Goal: Information Seeking & Learning: Learn about a topic

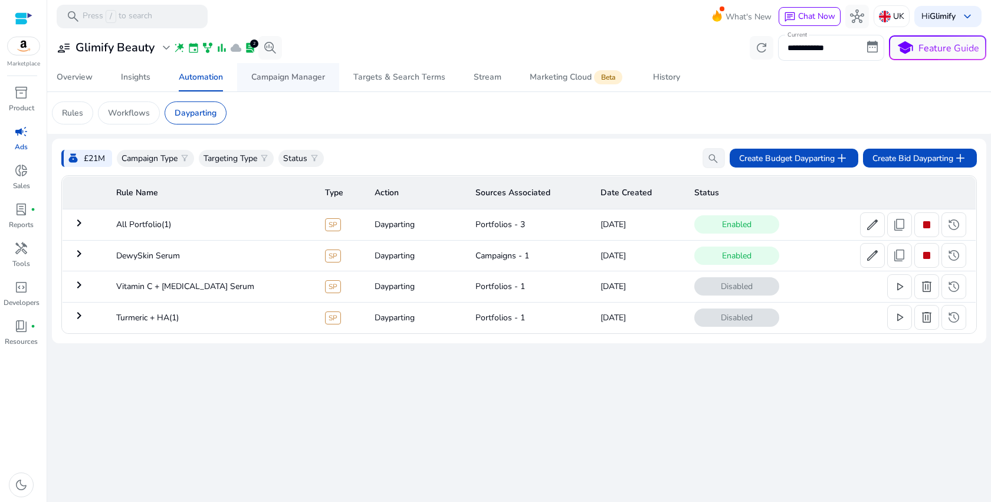
click at [299, 81] on div "Campaign Manager" at bounding box center [288, 77] width 74 height 8
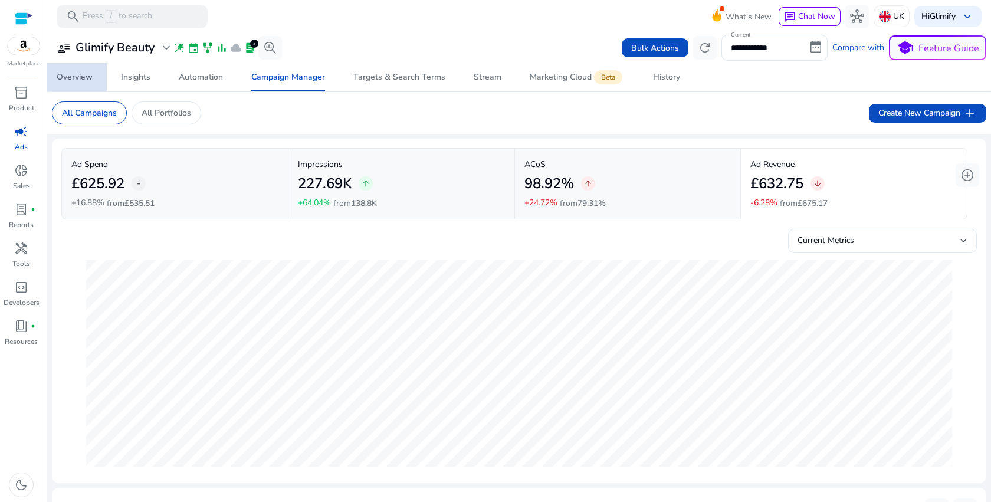
click at [78, 81] on div "Overview" at bounding box center [75, 77] width 36 height 8
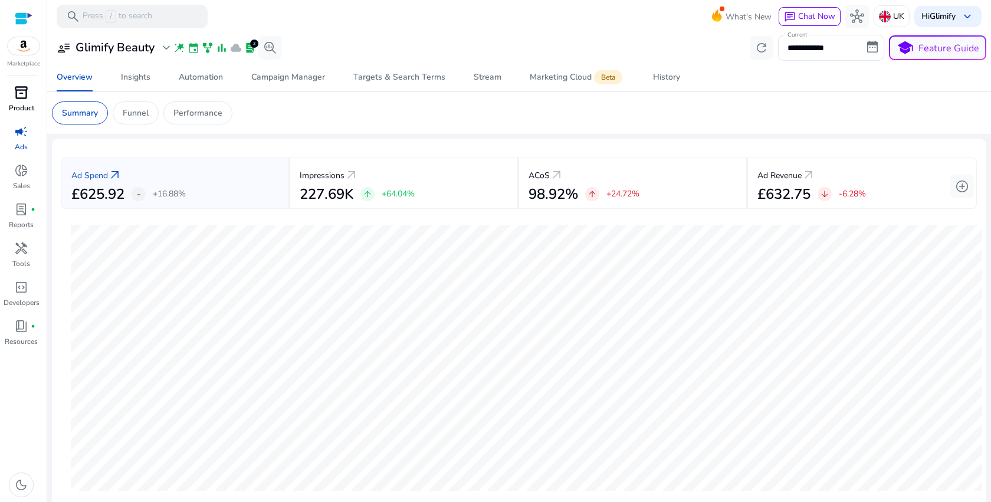
click at [21, 100] on span "inventory_2" at bounding box center [21, 93] width 14 height 14
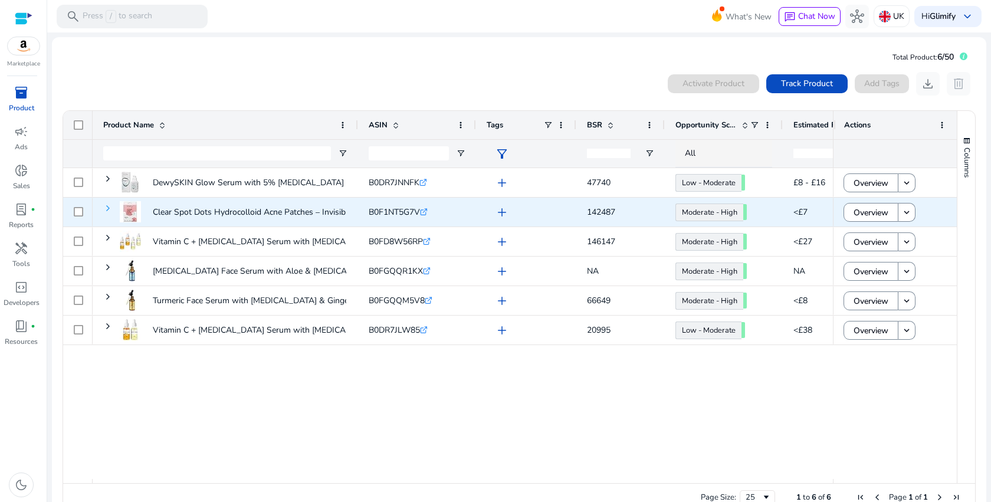
click at [109, 208] on span at bounding box center [107, 207] width 9 height 9
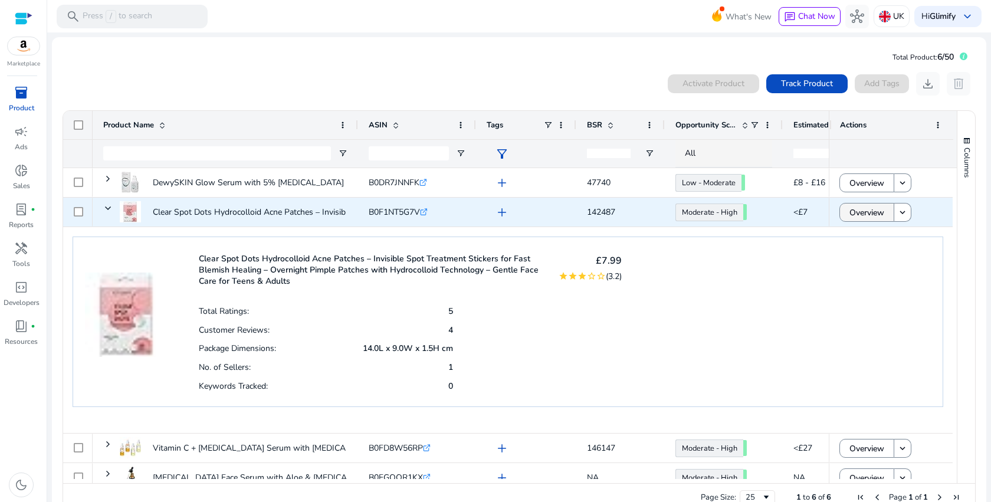
click at [863, 221] on span "Overview" at bounding box center [866, 213] width 35 height 24
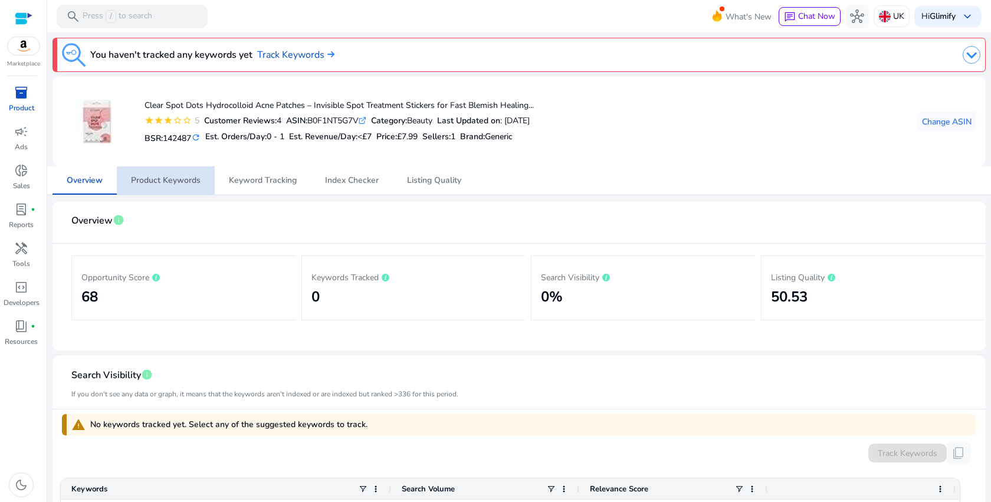
click at [180, 179] on span "Product Keywords" at bounding box center [166, 180] width 70 height 8
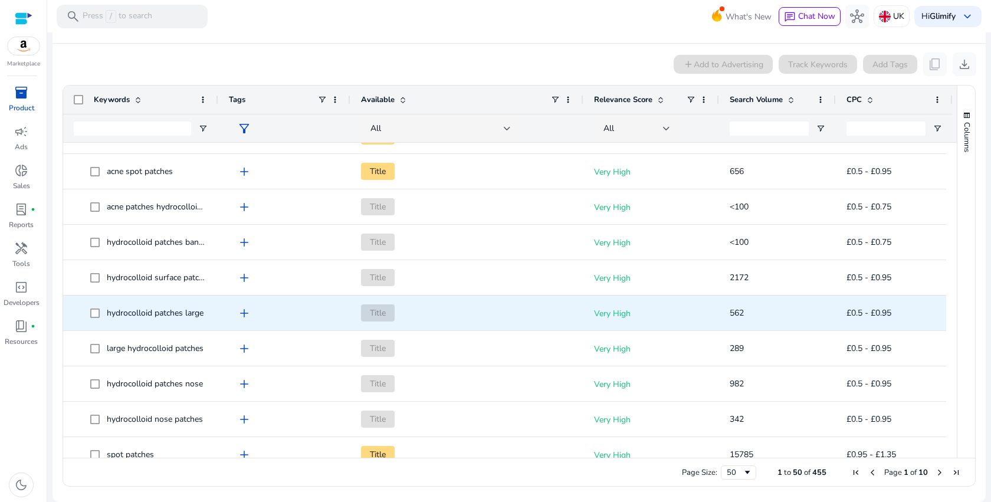
scroll to position [323, 0]
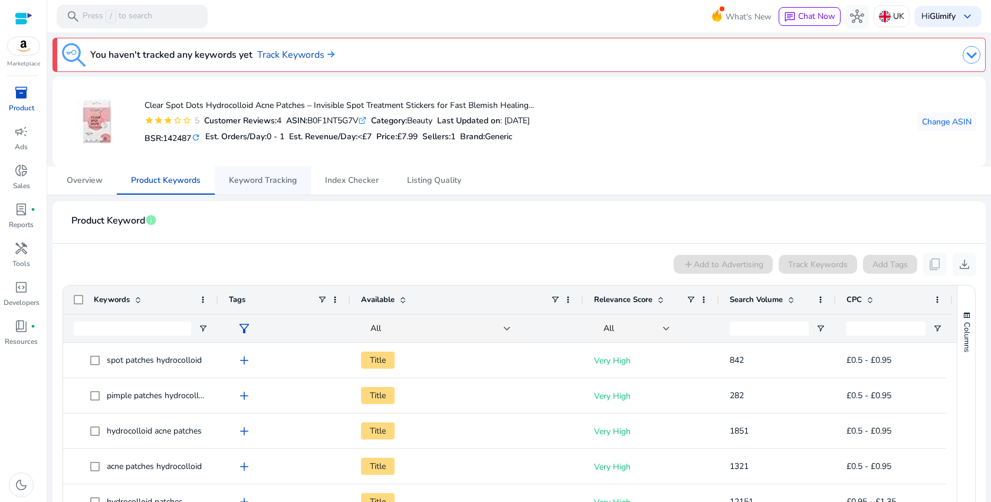
click at [277, 178] on span "Keyword Tracking" at bounding box center [263, 180] width 68 height 8
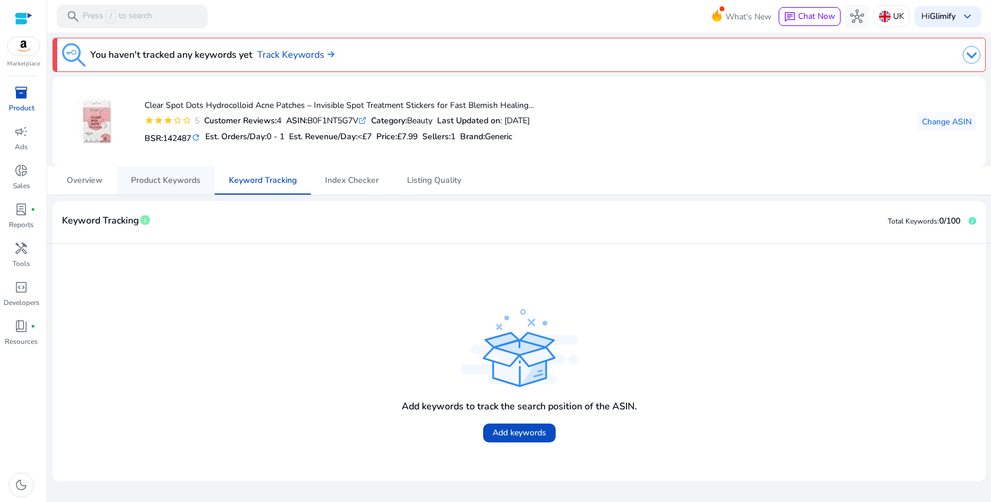
click at [188, 186] on span "Product Keywords" at bounding box center [166, 180] width 70 height 28
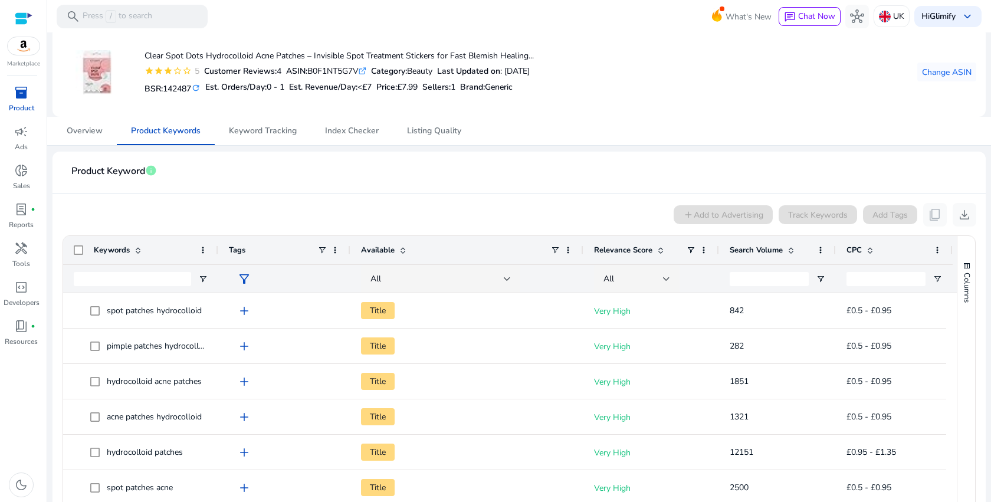
click at [740, 249] on span "Search Volume" at bounding box center [756, 250] width 53 height 11
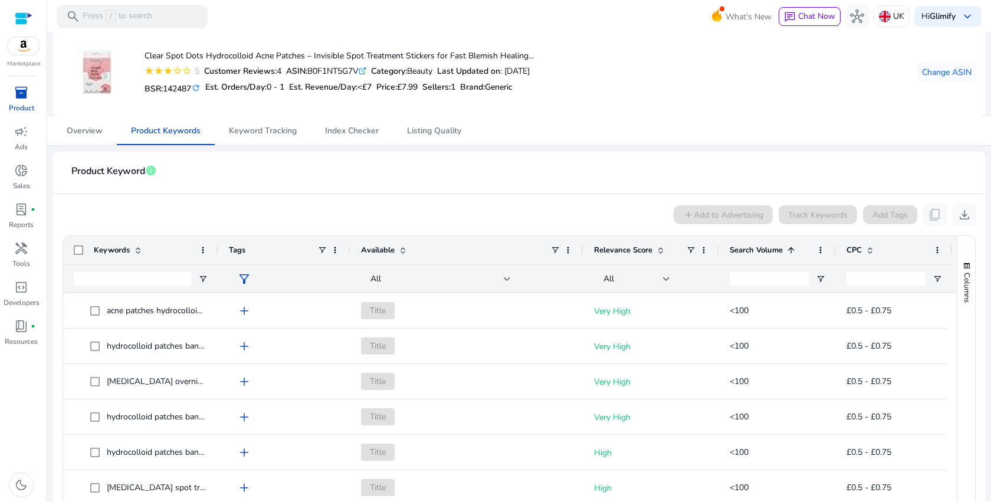
click at [740, 249] on span "Search Volume" at bounding box center [756, 250] width 53 height 11
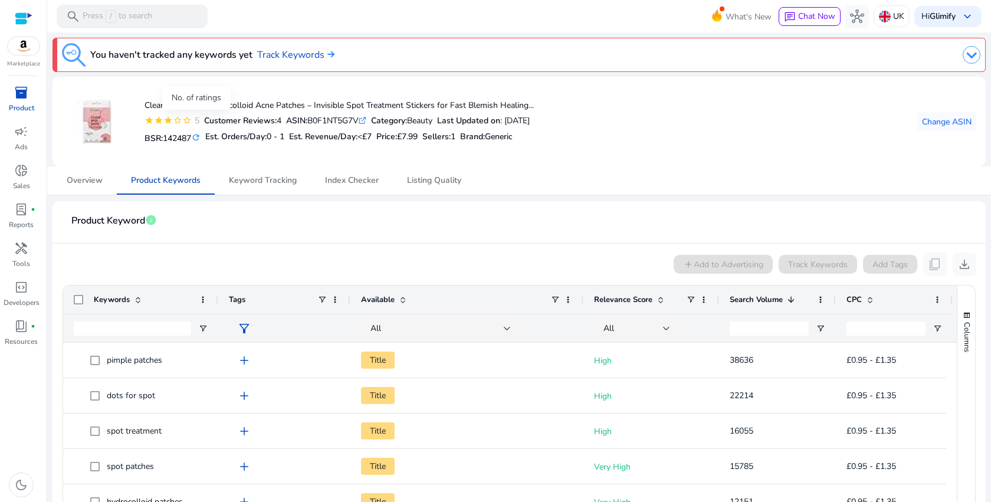
click at [198, 122] on div "5" at bounding box center [196, 120] width 8 height 12
click at [166, 122] on mat-icon "star" at bounding box center [167, 120] width 9 height 9
click at [366, 122] on icon ".st0{fill:#2c8af8}" at bounding box center [363, 121] width 8 height 8
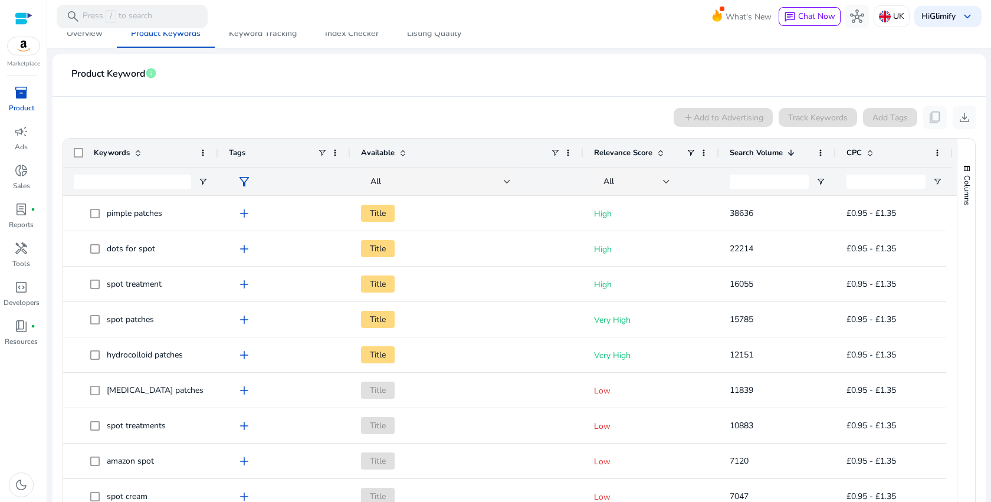
scroll to position [196, 0]
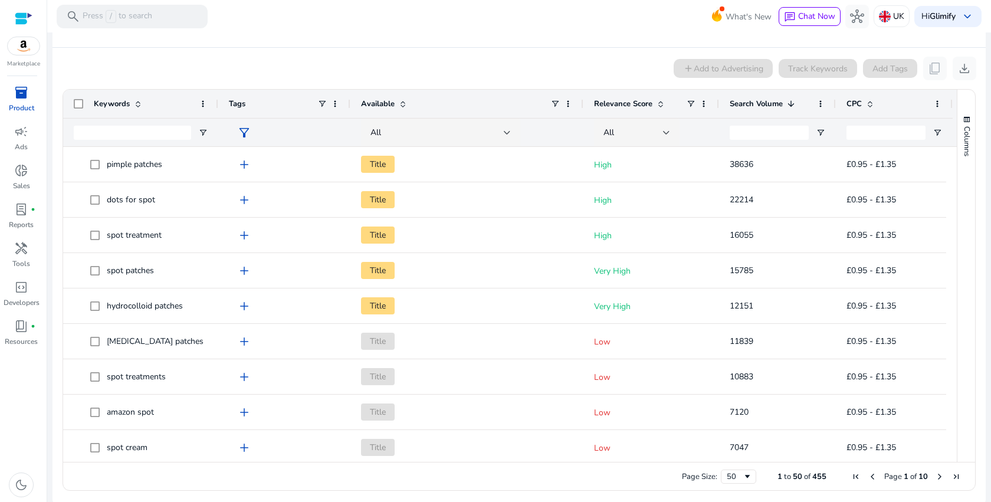
click at [620, 101] on span "Relevance Score" at bounding box center [623, 103] width 58 height 11
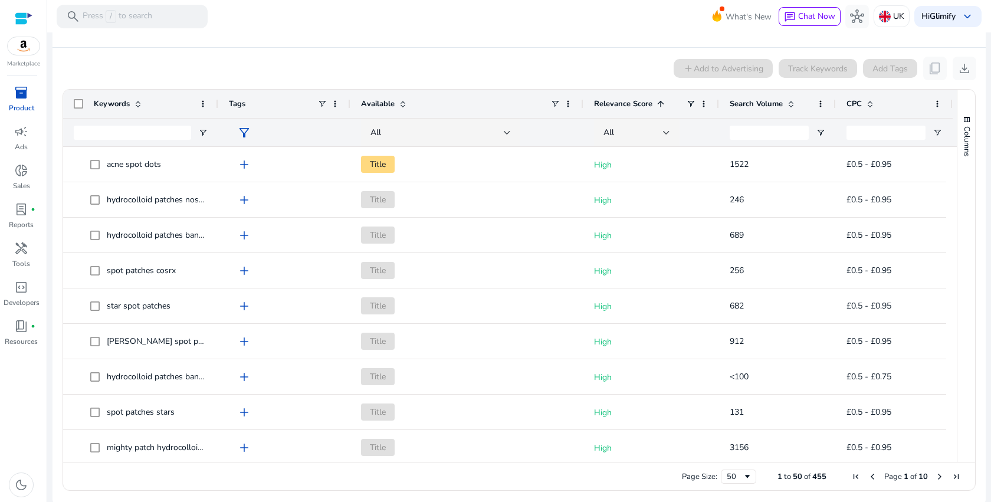
click at [620, 101] on span "Relevance Score" at bounding box center [623, 103] width 58 height 11
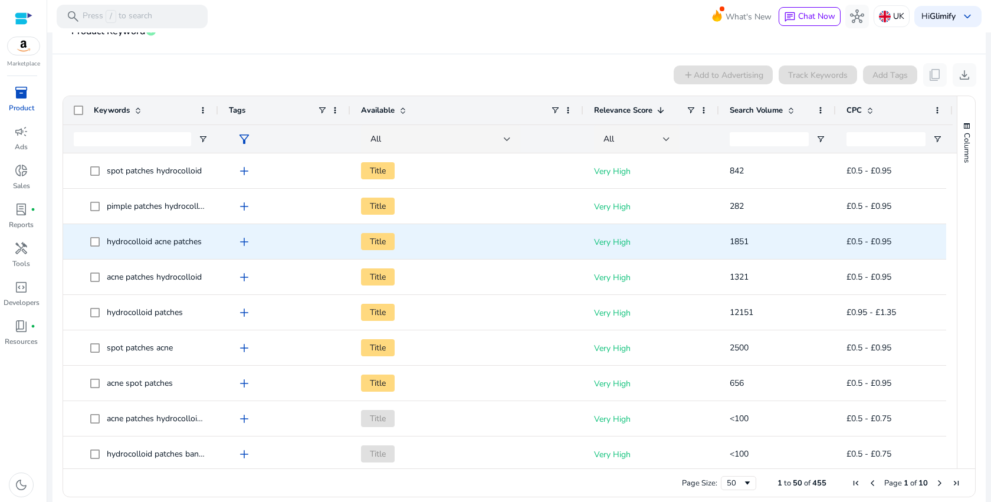
scroll to position [188, 0]
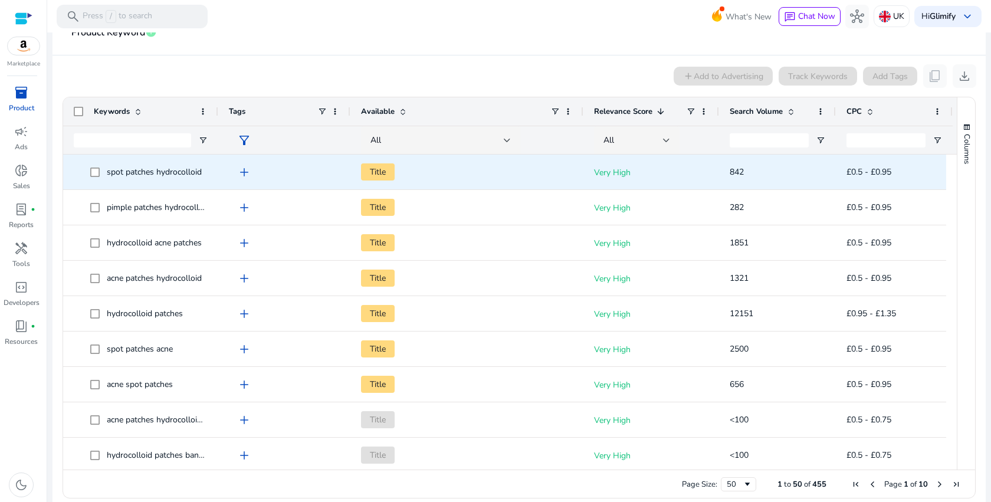
click at [181, 170] on span "spot patches hydrocolloid" at bounding box center [154, 171] width 95 height 11
copy span "spot patches hydrocolloid"
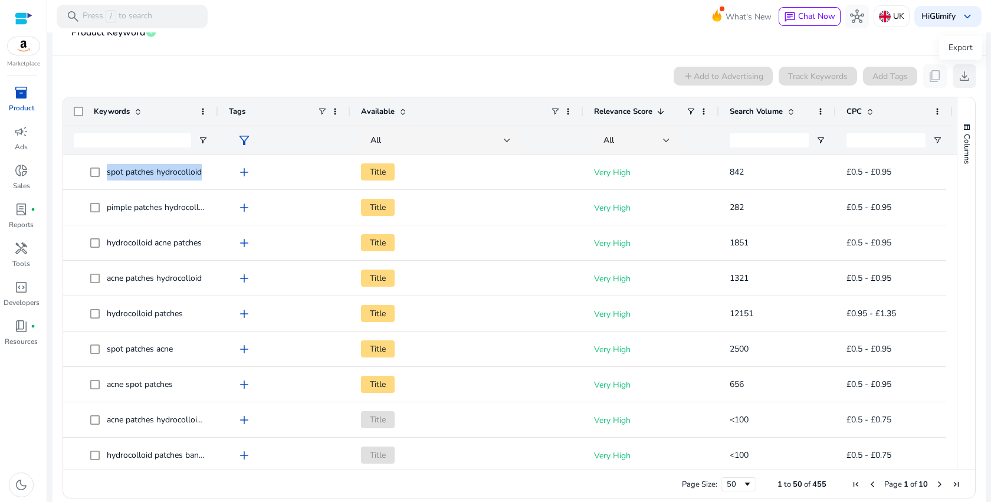
click at [959, 73] on span "download" at bounding box center [964, 76] width 14 height 14
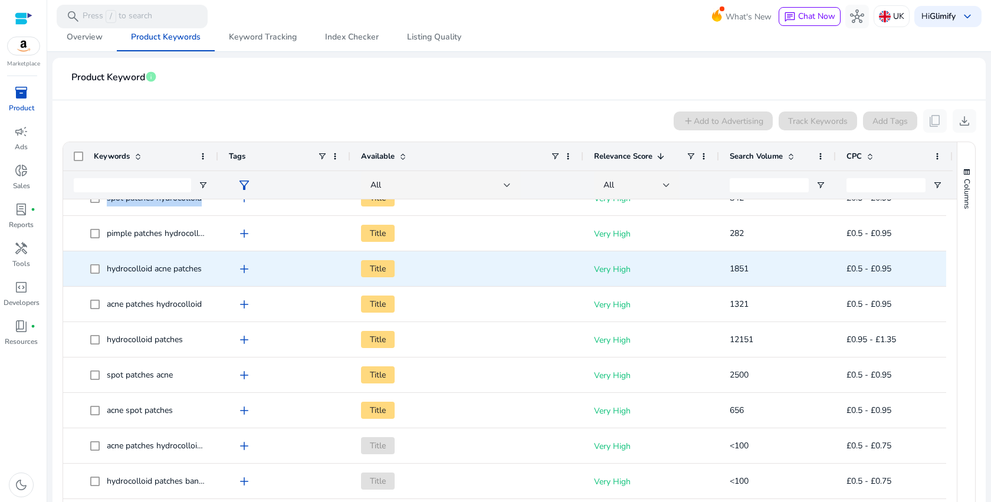
scroll to position [0, 0]
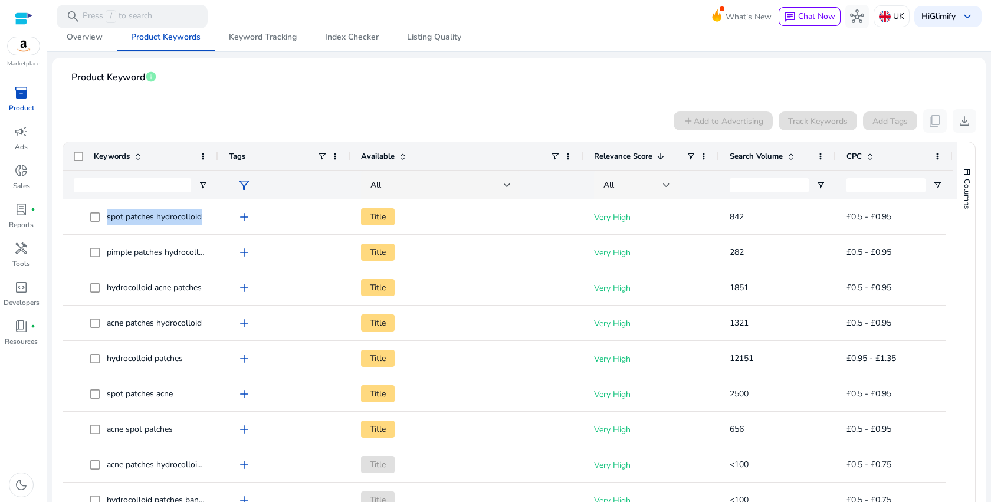
click at [664, 184] on div at bounding box center [666, 185] width 7 height 5
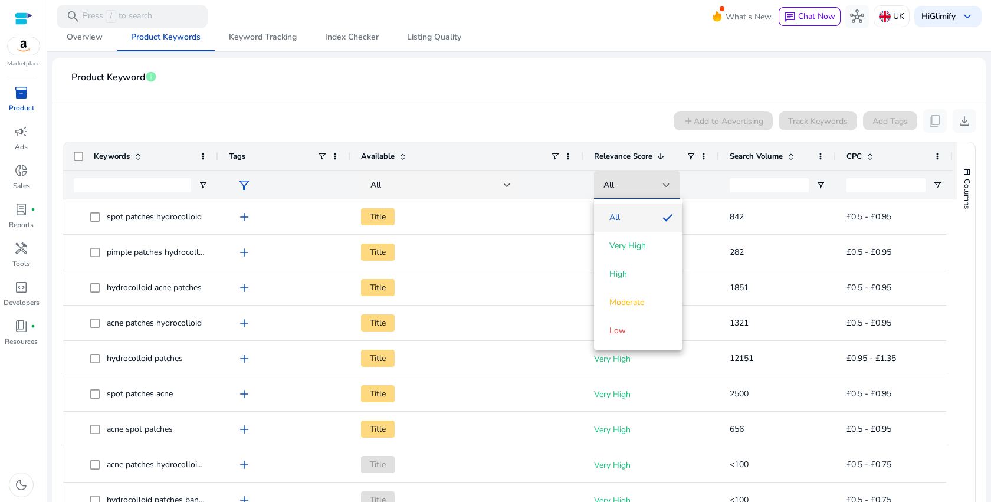
click at [664, 185] on div at bounding box center [495, 251] width 991 height 502
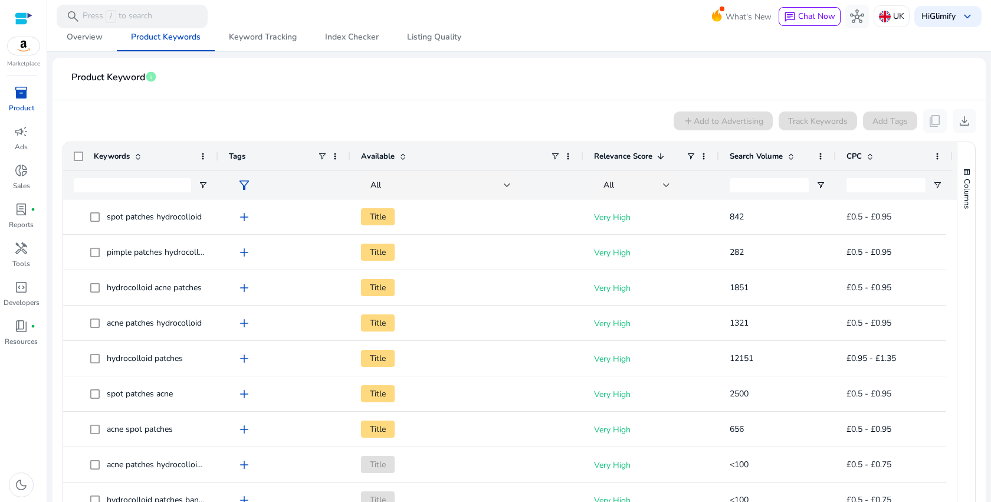
click at [664, 185] on div at bounding box center [666, 185] width 7 height 5
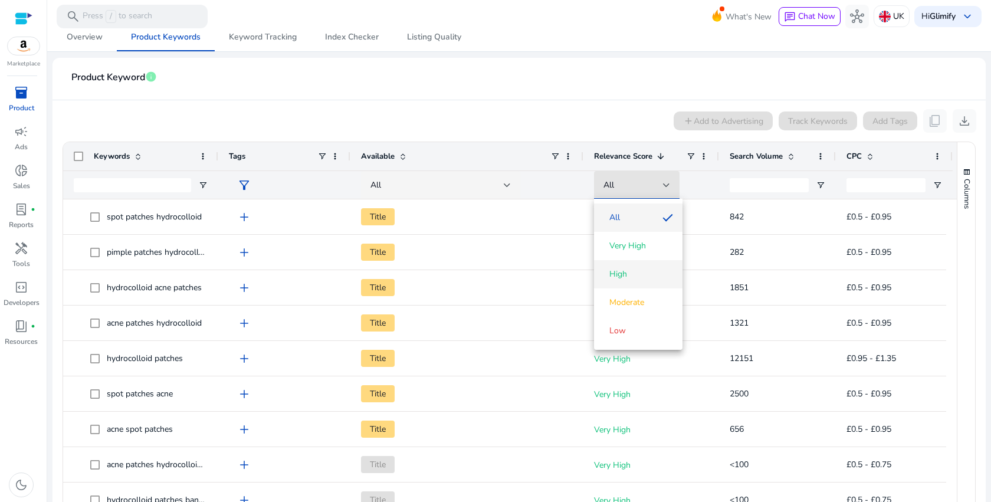
click at [625, 271] on span "High" at bounding box center [618, 274] width 18 height 12
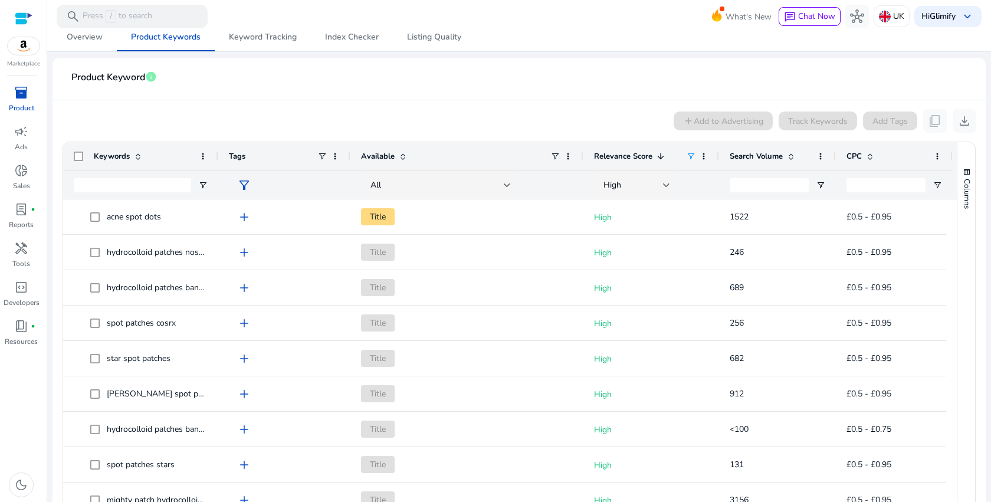
click at [208, 185] on div at bounding box center [140, 184] width 155 height 28
click at [201, 185] on span "Open Filter Menu" at bounding box center [202, 184] width 9 height 9
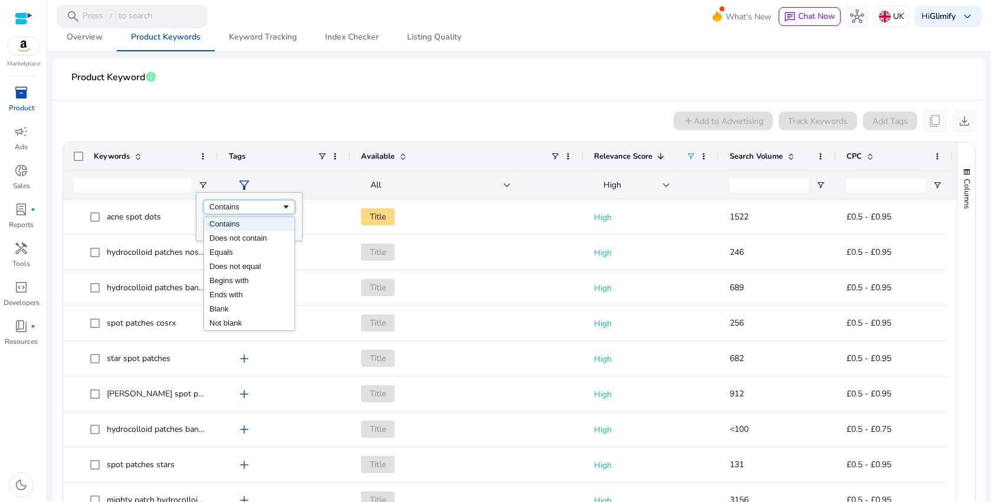
click at [248, 204] on div "Contains" at bounding box center [245, 206] width 72 height 9
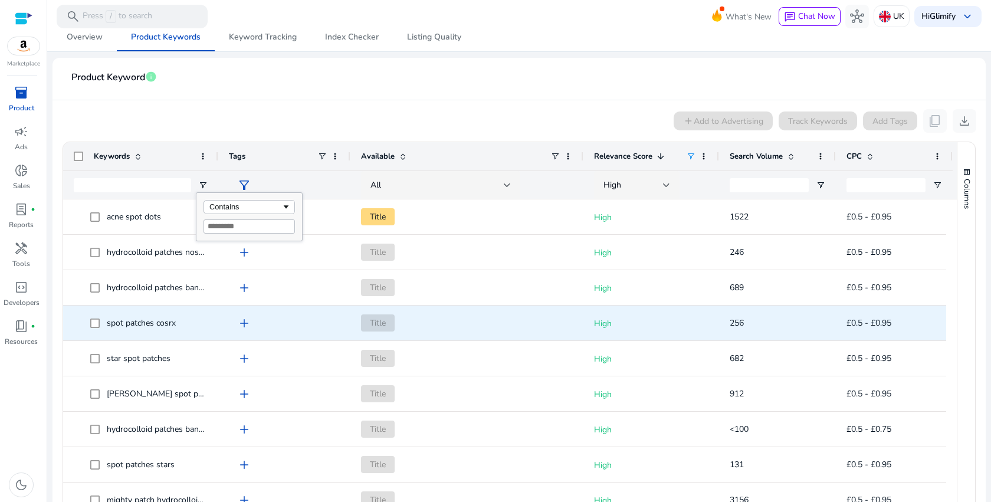
click at [229, 347] on app-ag-grid-tags "add" at bounding box center [284, 358] width 111 height 22
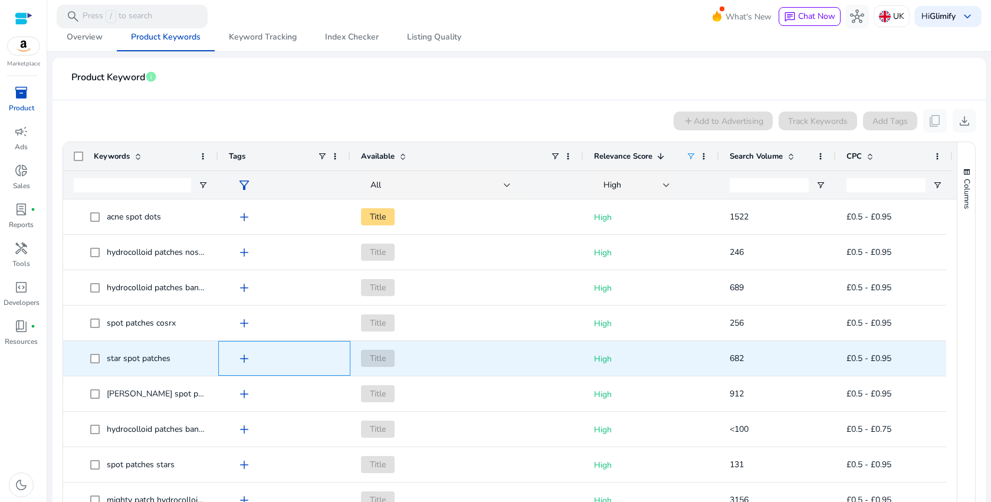
click at [246, 362] on span "add" at bounding box center [244, 359] width 14 height 14
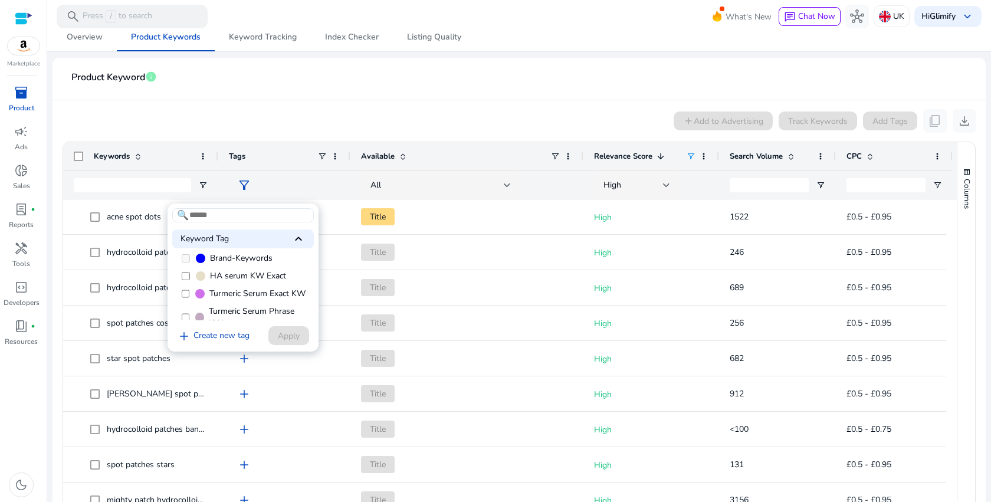
click at [380, 293] on div at bounding box center [495, 251] width 991 height 502
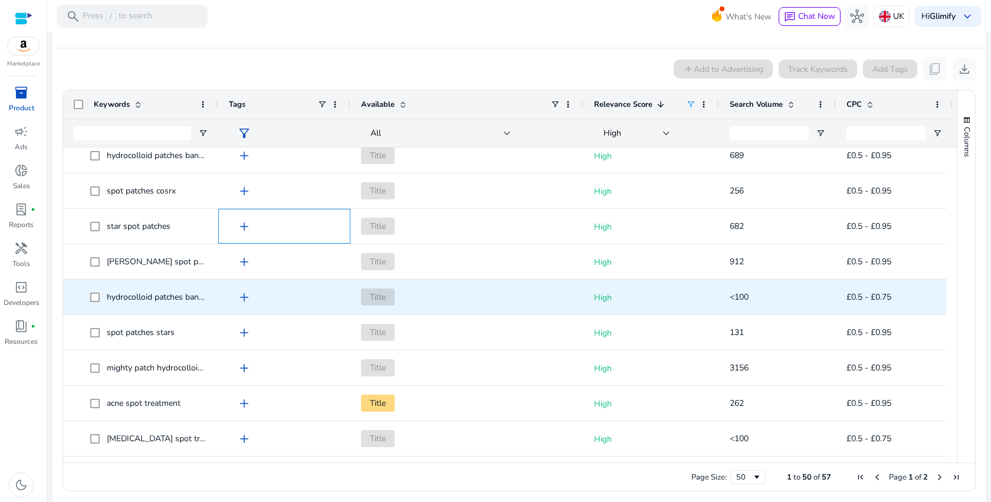
scroll to position [34, 0]
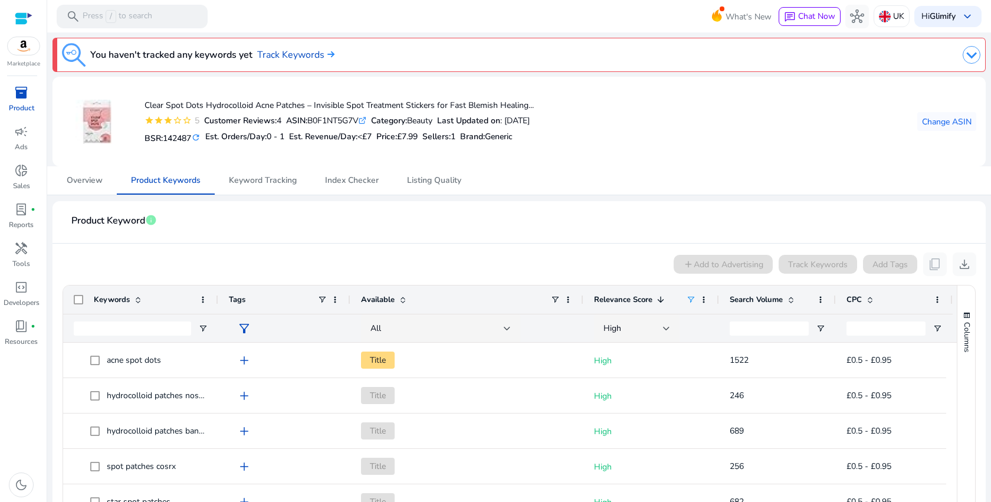
click at [677, 56] on div at bounding box center [672, 55] width 618 height 24
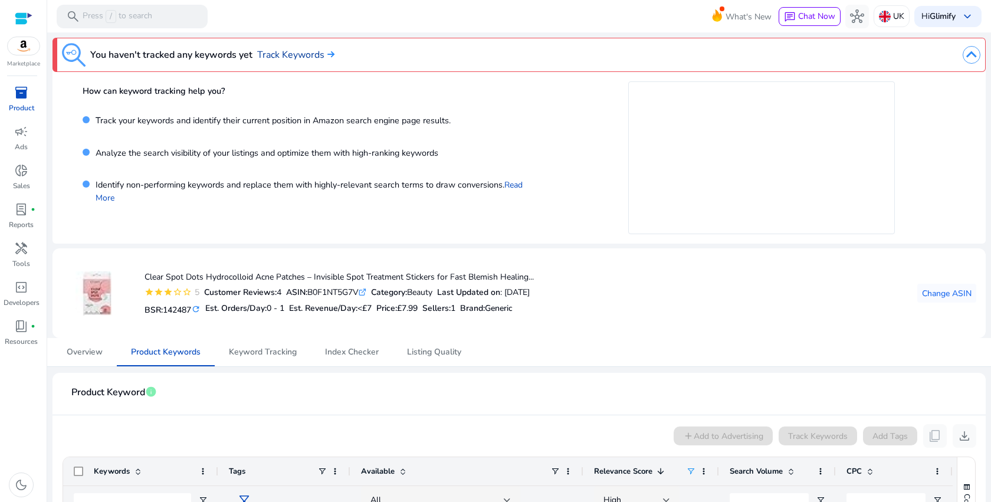
click at [274, 55] on link "Track Keywords" at bounding box center [295, 55] width 77 height 14
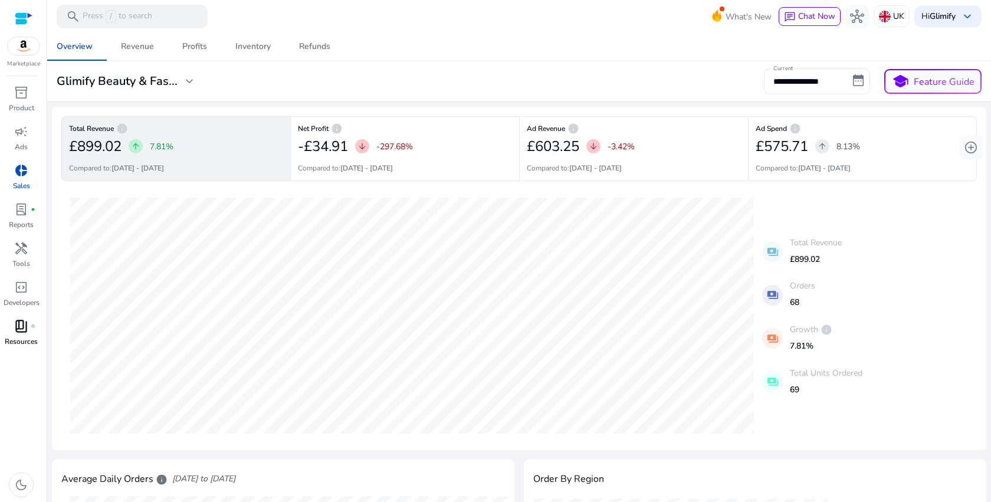
click at [24, 339] on p "Resources" at bounding box center [21, 341] width 33 height 11
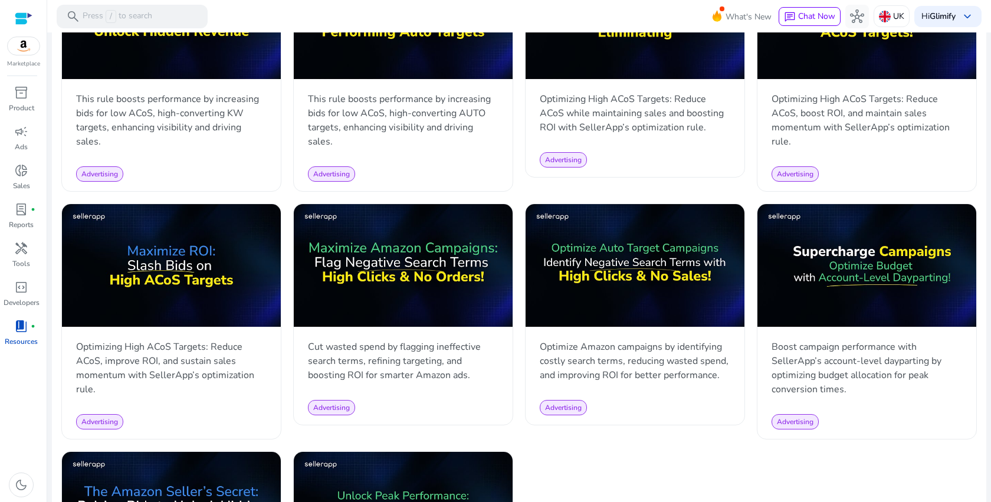
scroll to position [1118, 0]
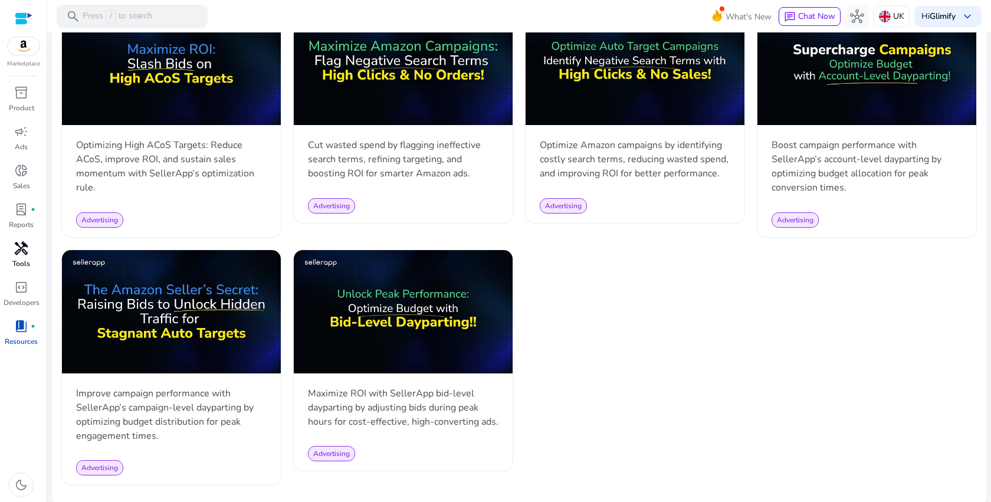
click at [27, 255] on span "handyman" at bounding box center [21, 248] width 14 height 14
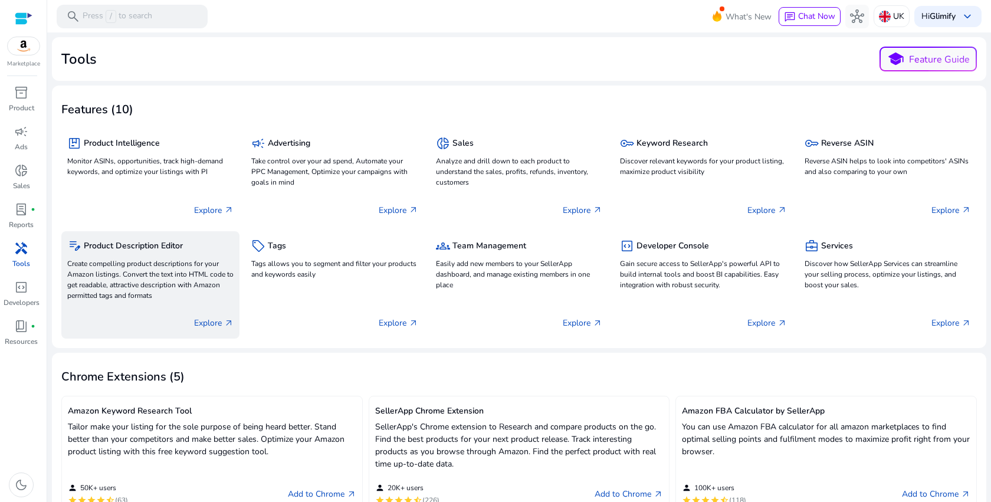
click at [172, 249] on h5 "Product Description Editor" at bounding box center [133, 246] width 99 height 10
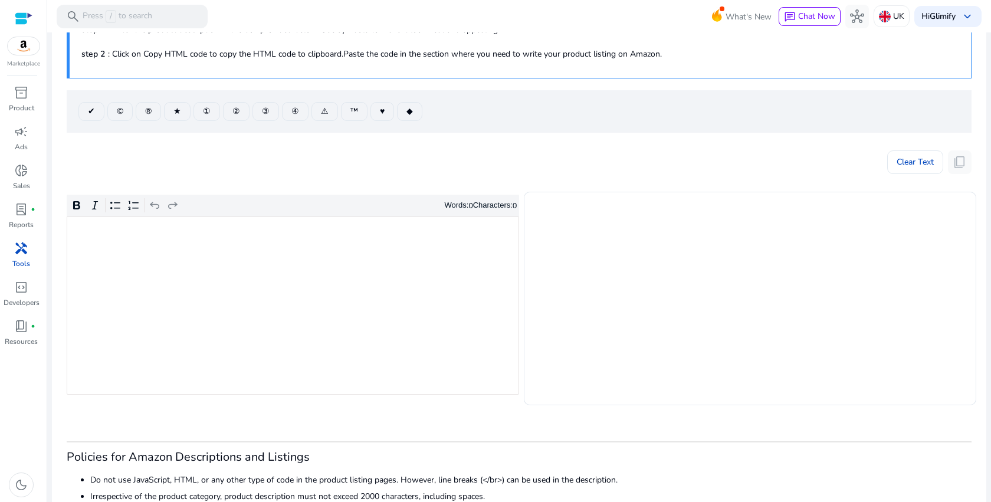
scroll to position [64, 0]
click at [350, 298] on div "Rich Text Editor. Editing area: main. Press ⌥0 for help." at bounding box center [293, 303] width 452 height 178
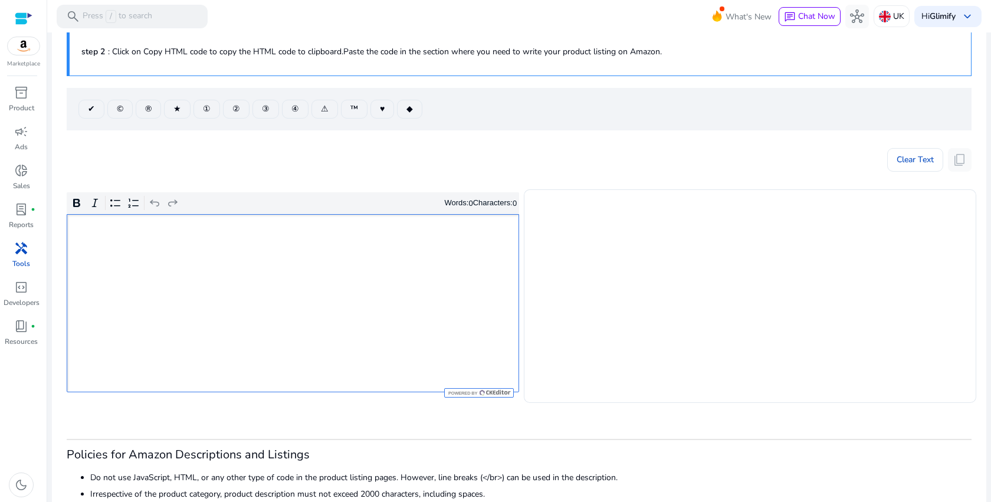
type textarea "**********"
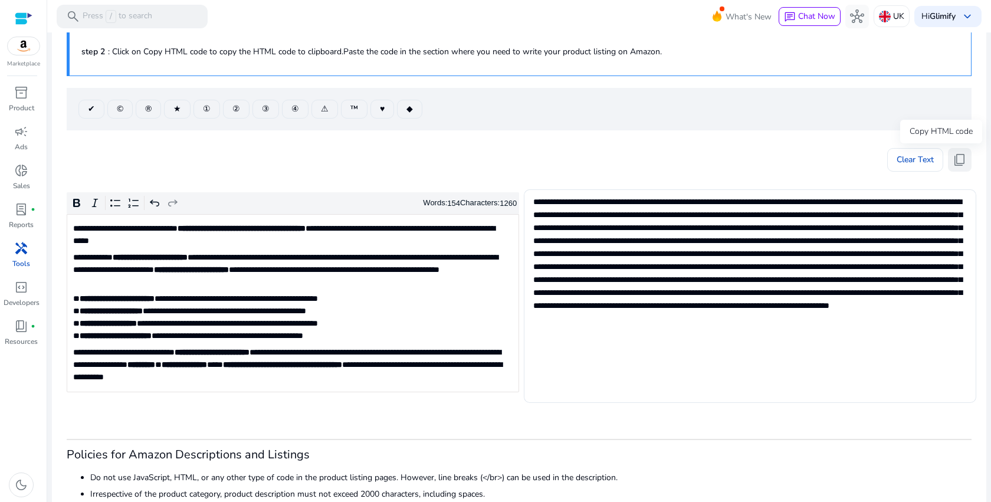
click at [958, 166] on span "content_copy" at bounding box center [960, 160] width 14 height 14
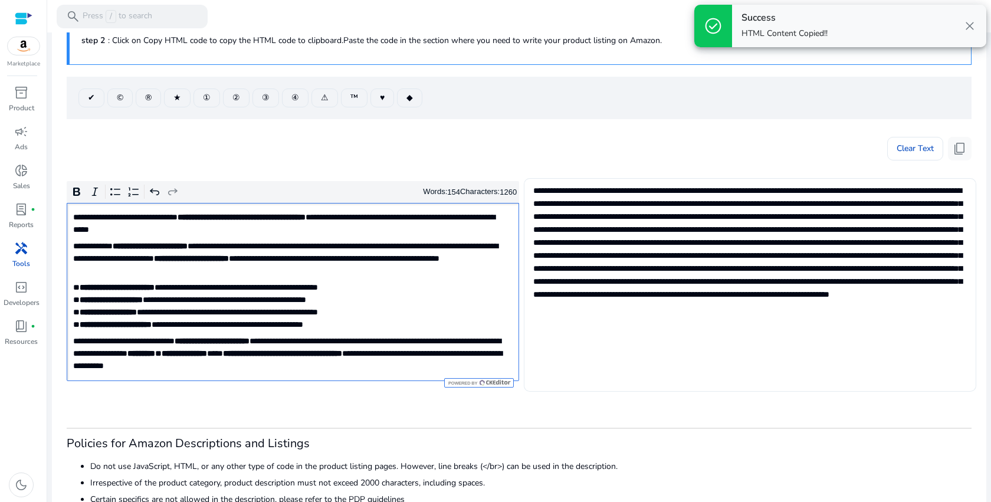
scroll to position [74, 0]
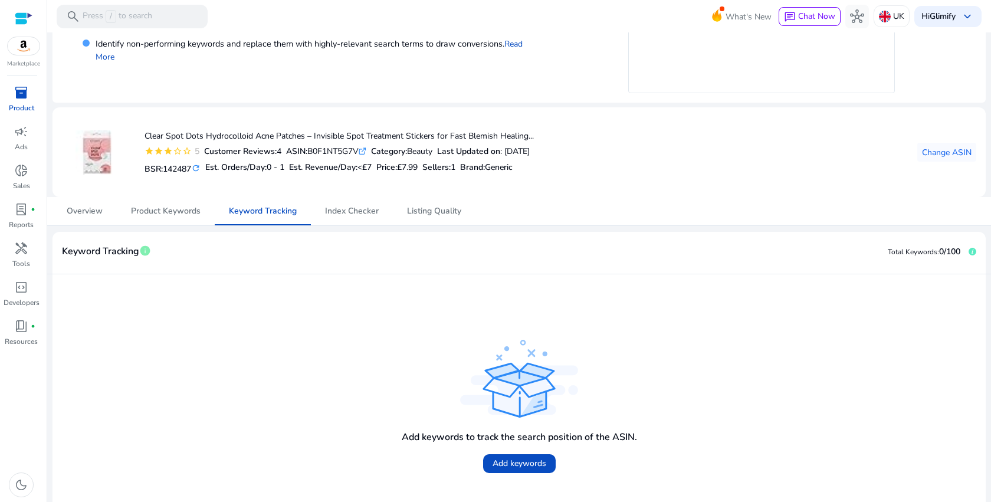
scroll to position [152, 0]
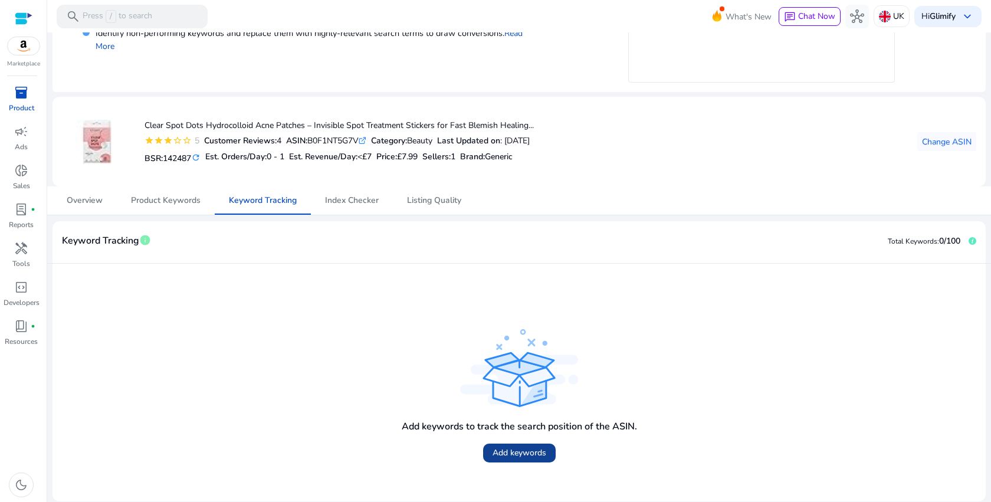
click at [507, 448] on span "Add keywords" at bounding box center [519, 452] width 54 height 12
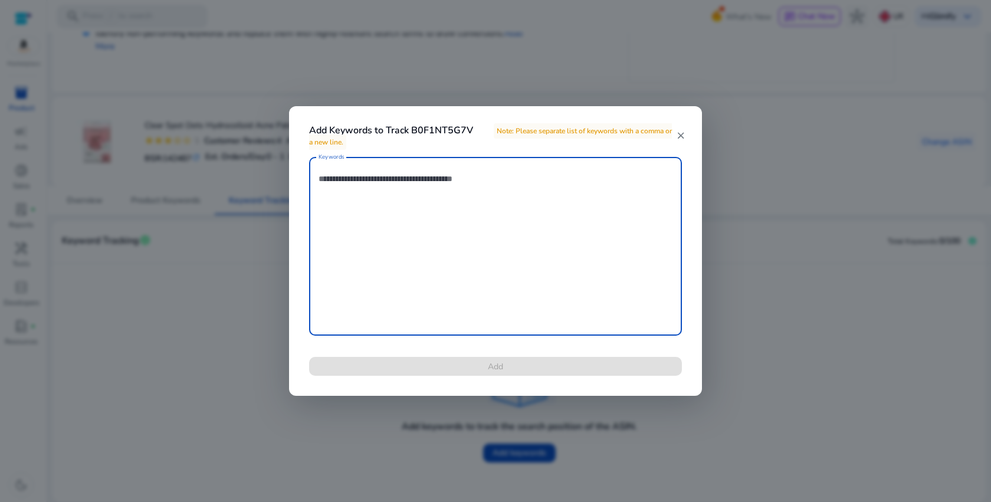
click at [608, 134] on span "Note: Please separate list of keywords with a comma or a new line." at bounding box center [490, 136] width 363 height 27
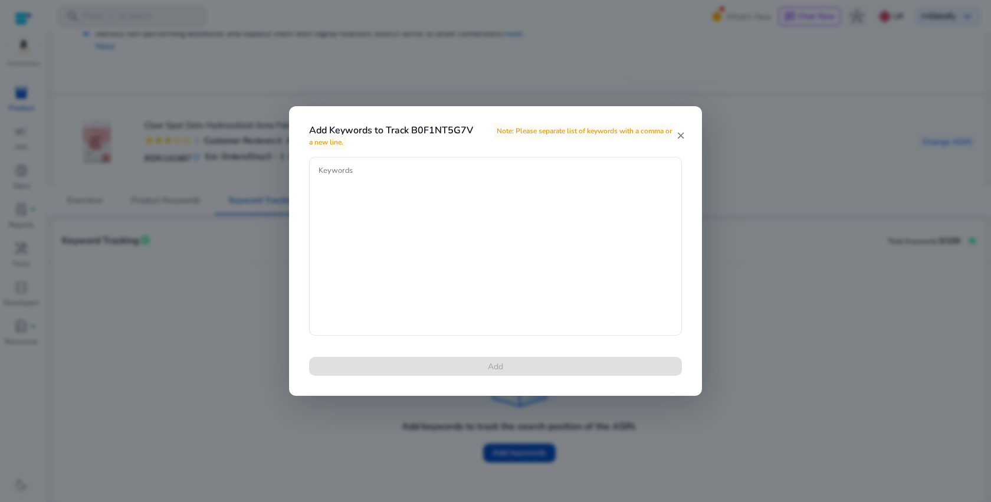
click at [678, 130] on div "Add Keywords to Track B0F1NT5G7V Note: Please separate list of keywords with a …" at bounding box center [495, 128] width 413 height 45
click at [680, 137] on mat-icon "close" at bounding box center [680, 135] width 9 height 11
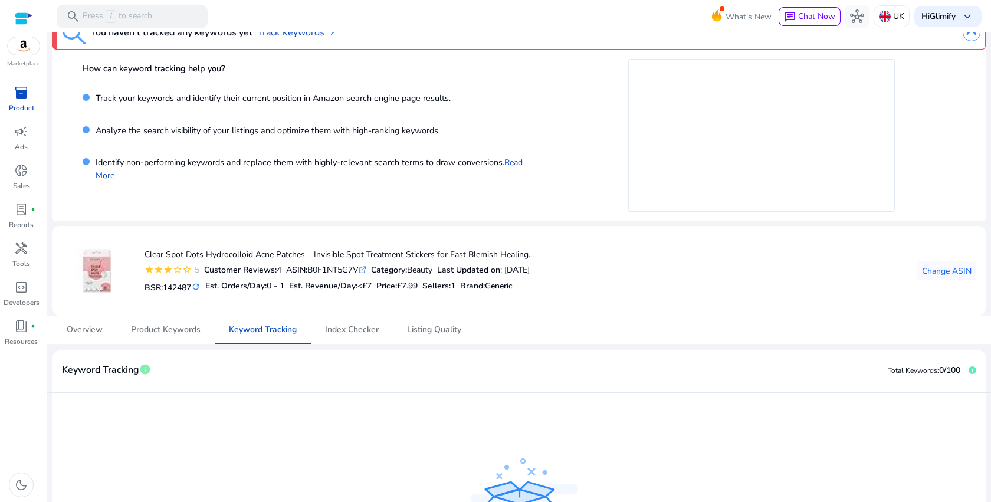
scroll to position [0, 0]
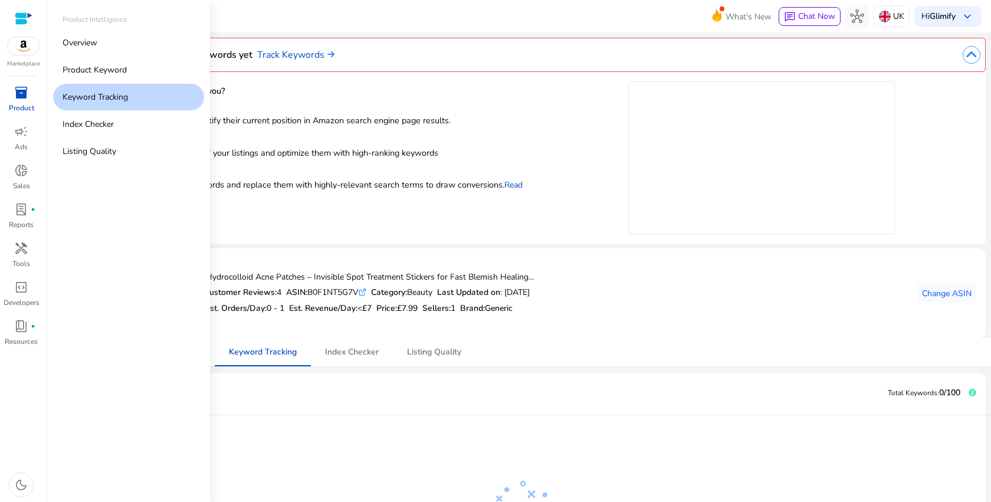
click at [71, 93] on p "Keyword Tracking" at bounding box center [95, 97] width 65 height 12
click at [160, 68] on link "Product Keyword" at bounding box center [128, 70] width 151 height 27
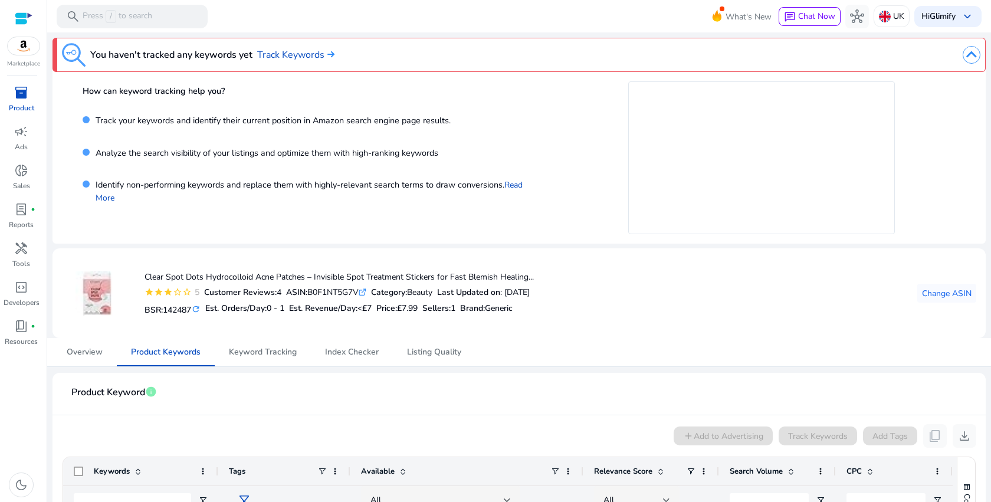
click at [964, 65] on div at bounding box center [672, 55] width 618 height 24
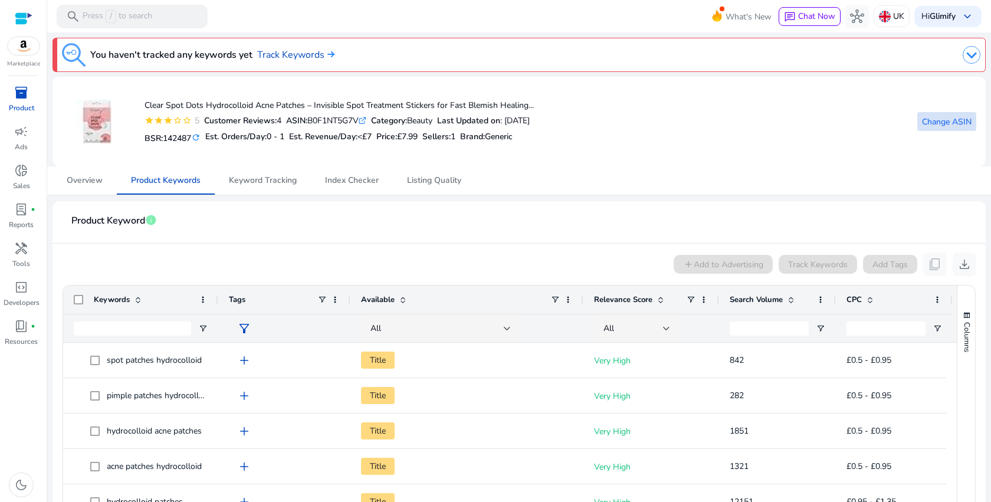
click at [955, 129] on span at bounding box center [946, 121] width 59 height 28
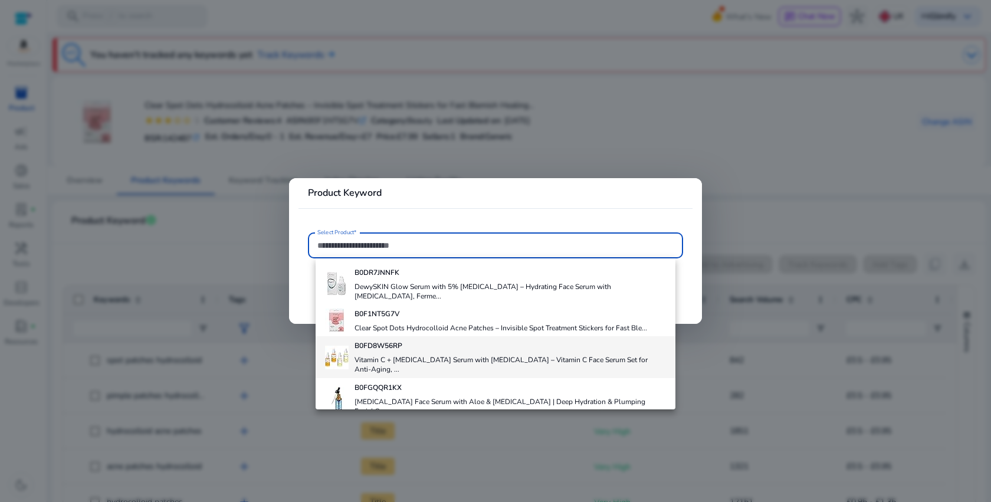
scroll to position [60, 0]
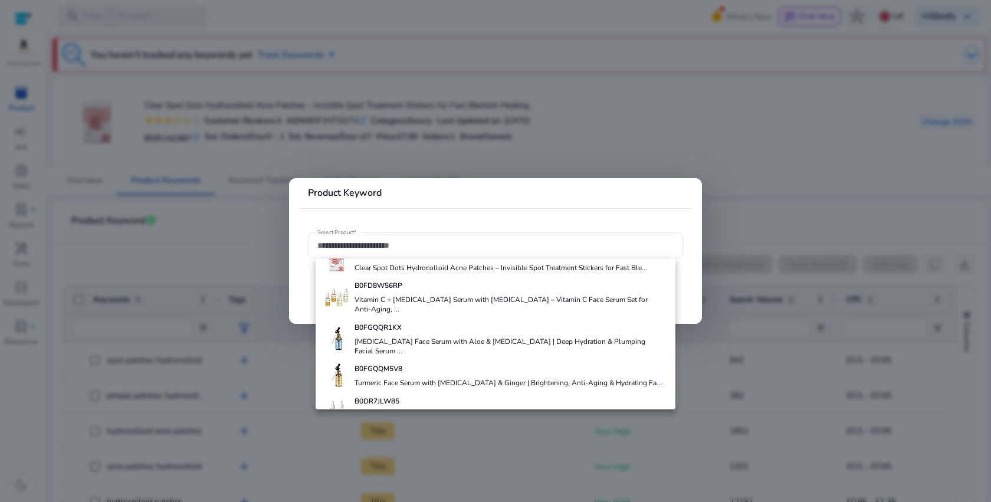
click at [232, 239] on div at bounding box center [495, 251] width 991 height 502
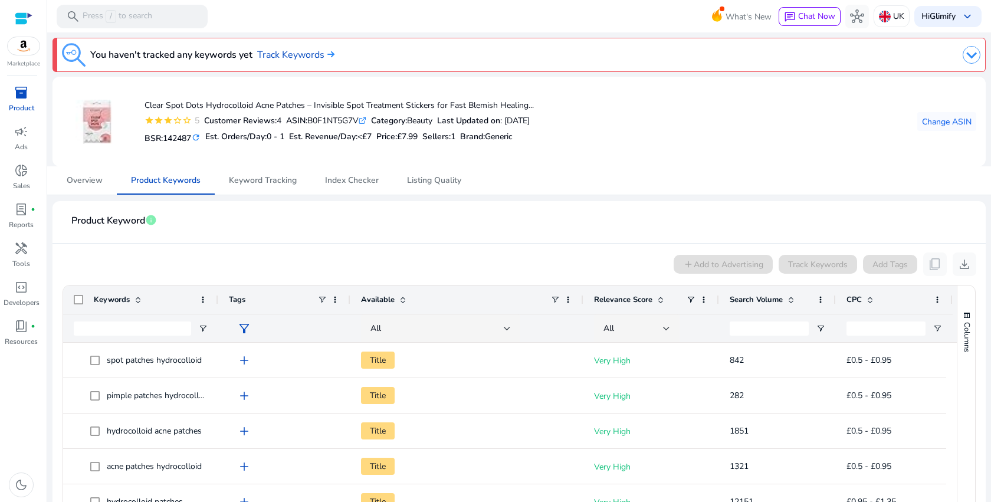
click at [19, 103] on p "Product" at bounding box center [21, 108] width 25 height 11
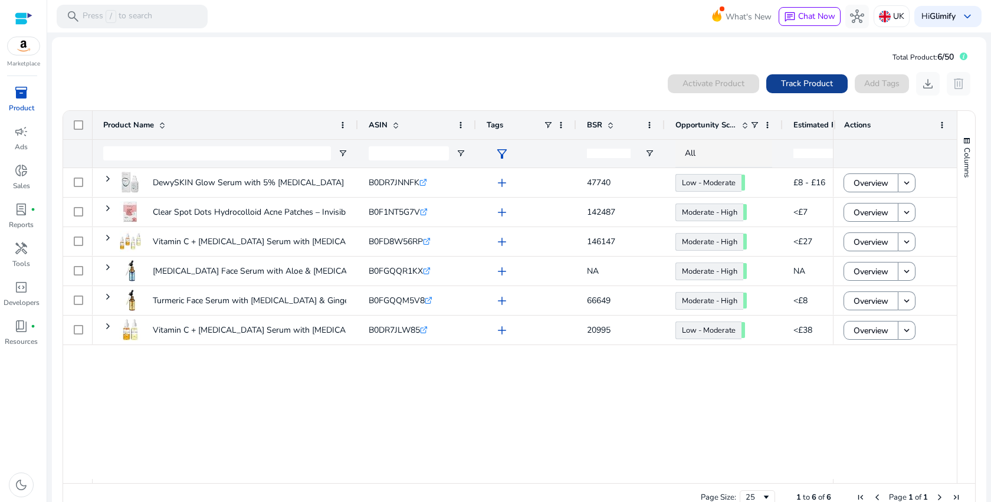
click at [792, 89] on span "Track Product" at bounding box center [807, 83] width 52 height 12
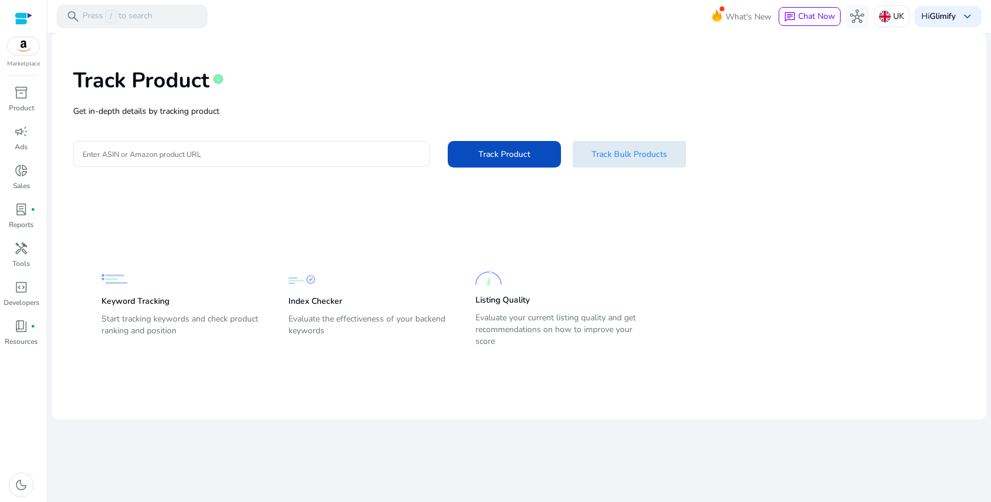
click at [600, 144] on span at bounding box center [629, 154] width 113 height 28
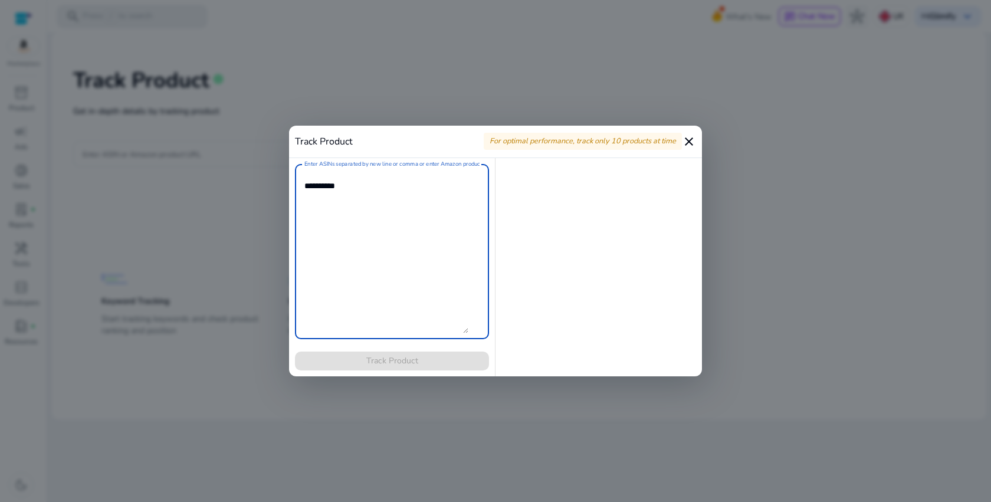
click at [383, 197] on textarea "Enter ASINs separated by new line or comma or enter Amazon product page URL" at bounding box center [386, 251] width 164 height 163
paste textarea "**********"
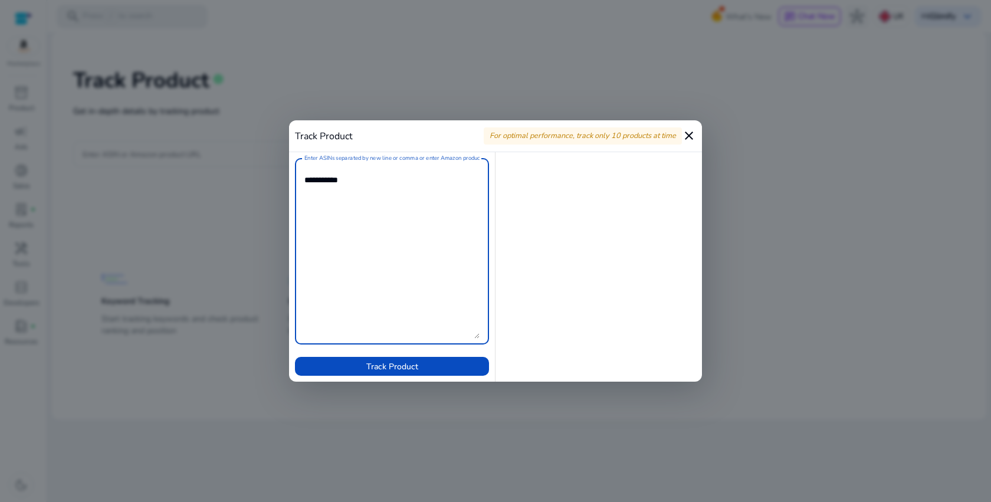
paste textarea "**********"
click at [334, 266] on textarea "Enter ASINs separated by new line or comma or enter Amazon product page URL" at bounding box center [391, 251] width 175 height 175
paste textarea "**********"
click at [342, 261] on textarea "Enter ASINs separated by new line or comma or enter Amazon product page URL" at bounding box center [391, 251] width 175 height 175
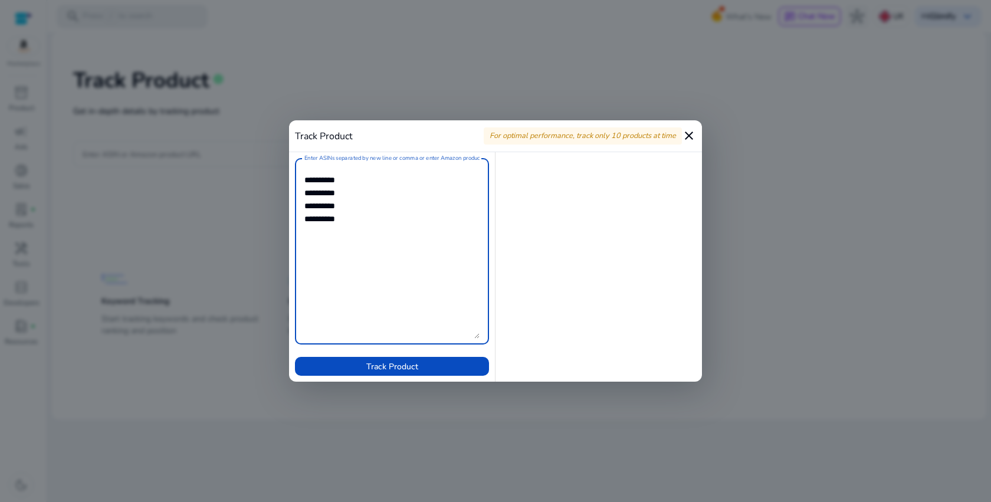
paste textarea
click at [379, 183] on textarea "Enter ASINs separated by new line or comma or enter Amazon product page URL" at bounding box center [391, 251] width 175 height 175
paste textarea "**********"
click at [357, 290] on textarea "Enter ASINs separated by new line or comma or enter Amazon product page URL" at bounding box center [391, 251] width 175 height 175
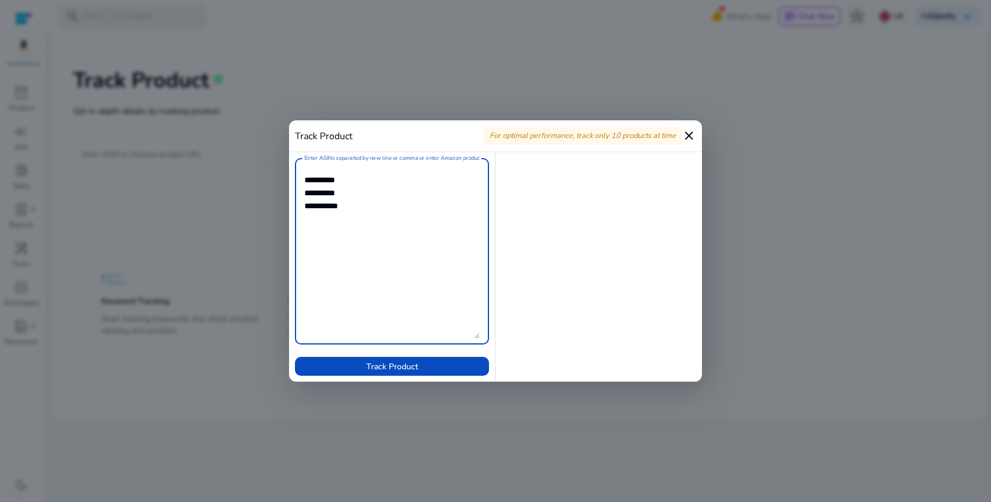
paste textarea "**********"
type textarea "**********"
click at [395, 370] on span "Track Product" at bounding box center [392, 366] width 52 height 12
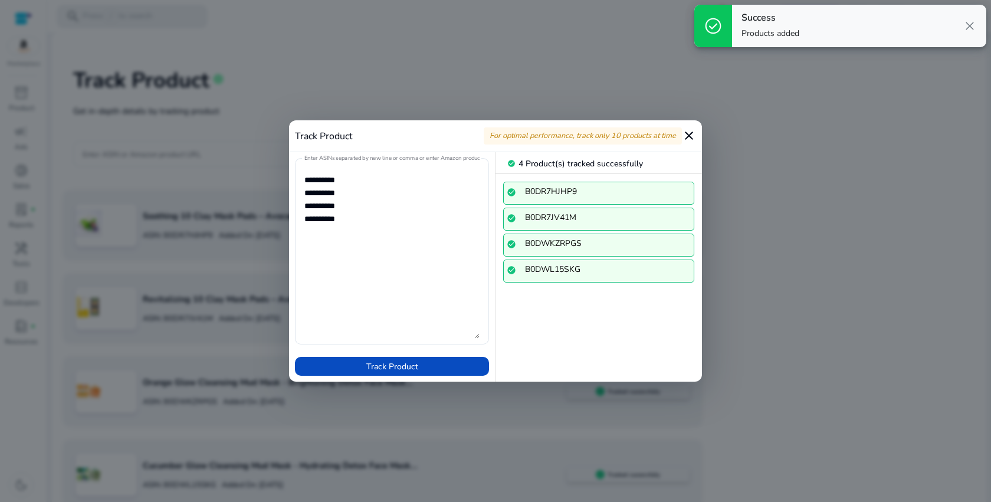
click at [687, 136] on mat-icon "close" at bounding box center [689, 136] width 14 height 14
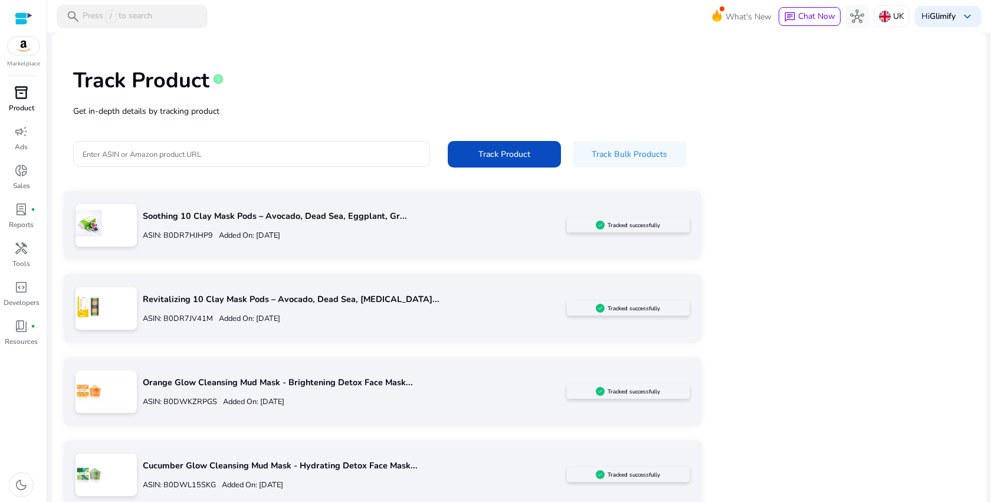
click at [25, 97] on span "inventory_2" at bounding box center [21, 93] width 14 height 14
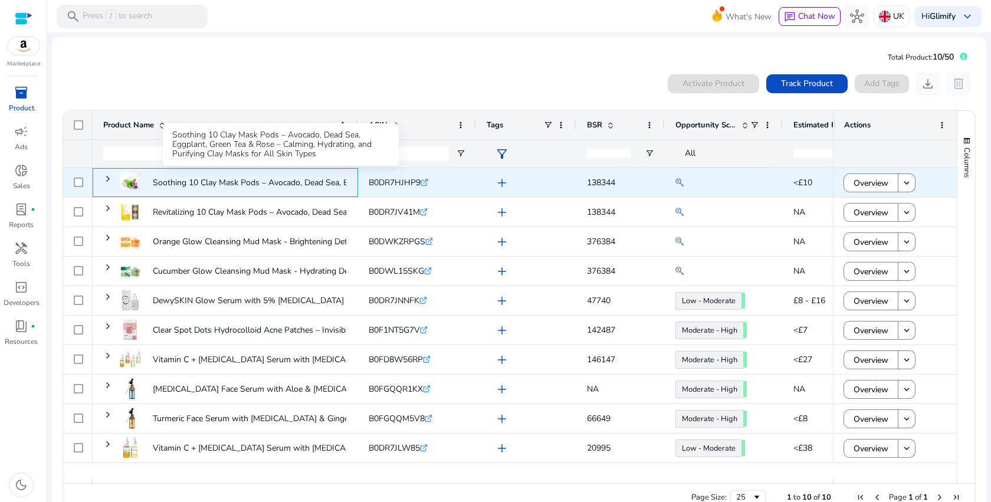
click at [218, 189] on p "Soothing 10 Clay Mask Pods – Avocado, Dead Sea, Eggplant, Green..." at bounding box center [280, 182] width 255 height 24
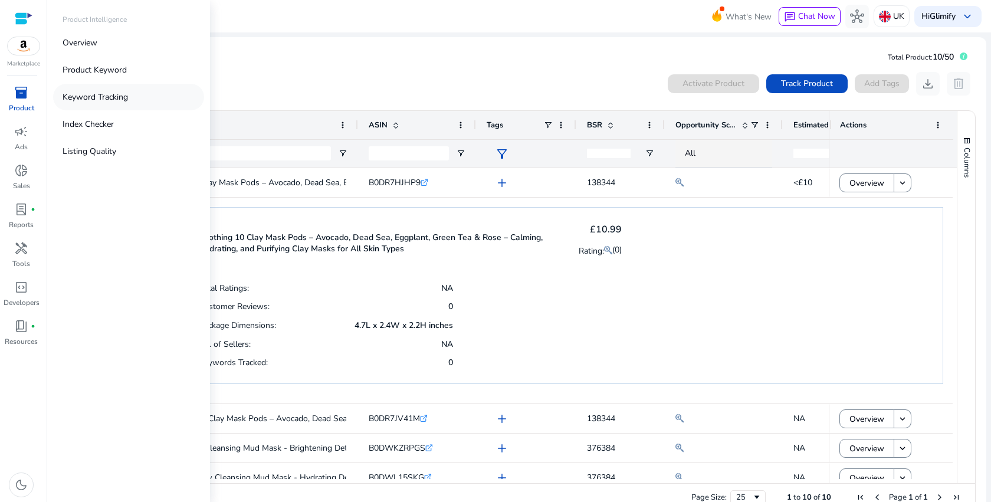
click at [81, 92] on p "Keyword Tracking" at bounding box center [95, 97] width 65 height 12
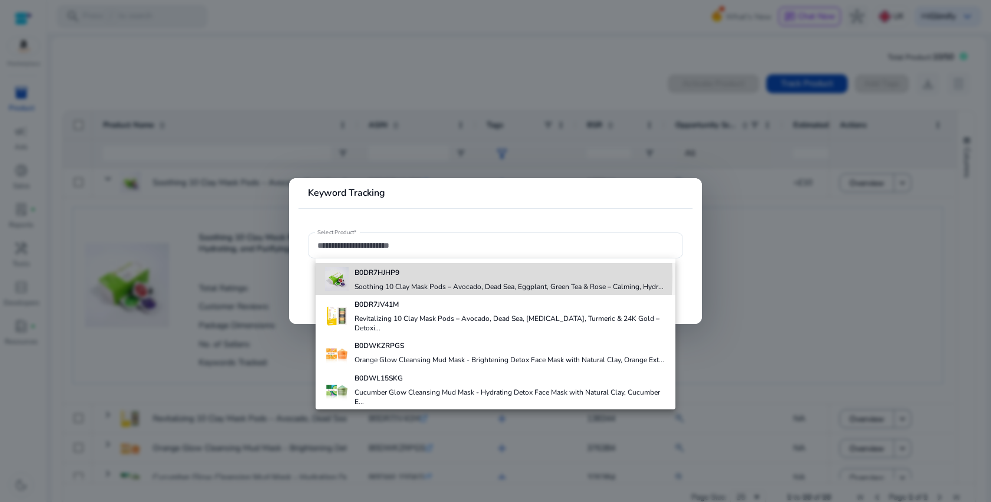
click at [370, 276] on b "B0DR7HJHP9" at bounding box center [376, 272] width 45 height 9
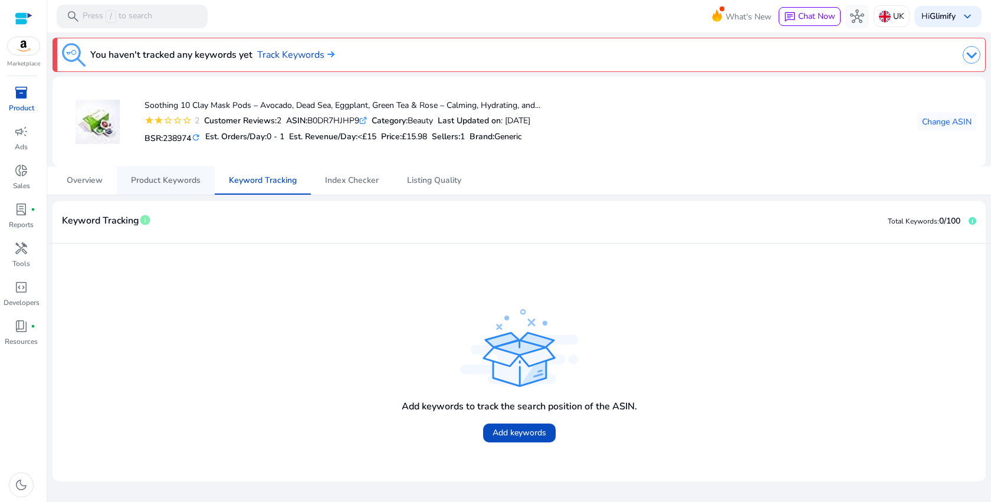
click at [182, 186] on span "Product Keywords" at bounding box center [166, 180] width 70 height 28
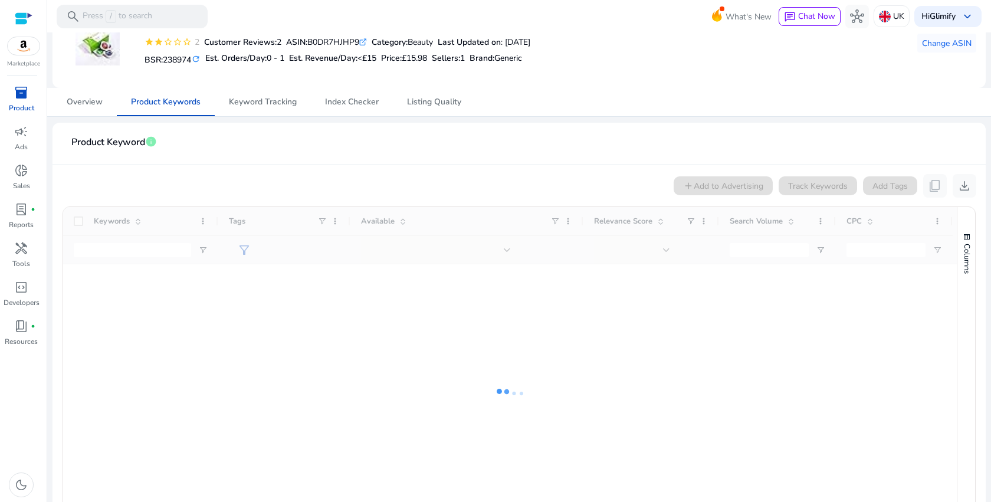
scroll to position [165, 0]
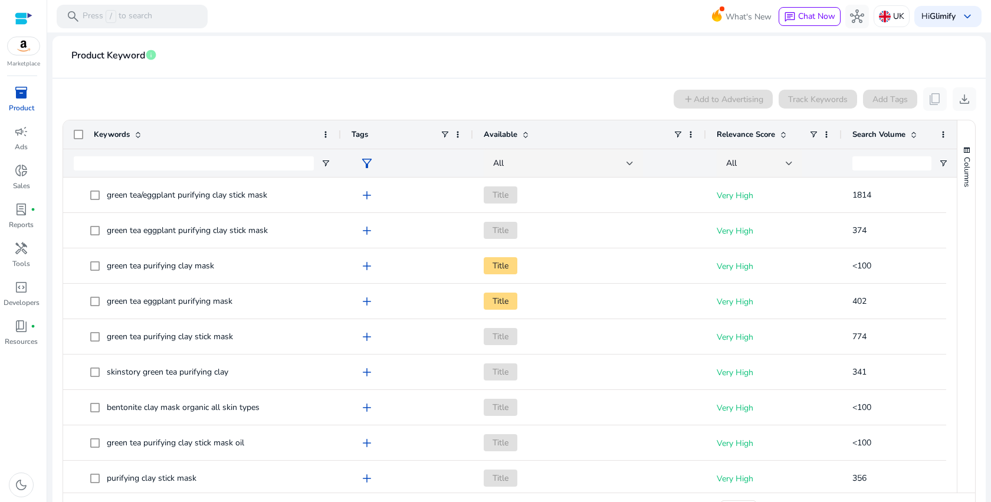
drag, startPoint x: 216, startPoint y: 132, endPoint x: 339, endPoint y: 132, distance: 122.7
click at [339, 132] on div at bounding box center [340, 134] width 5 height 28
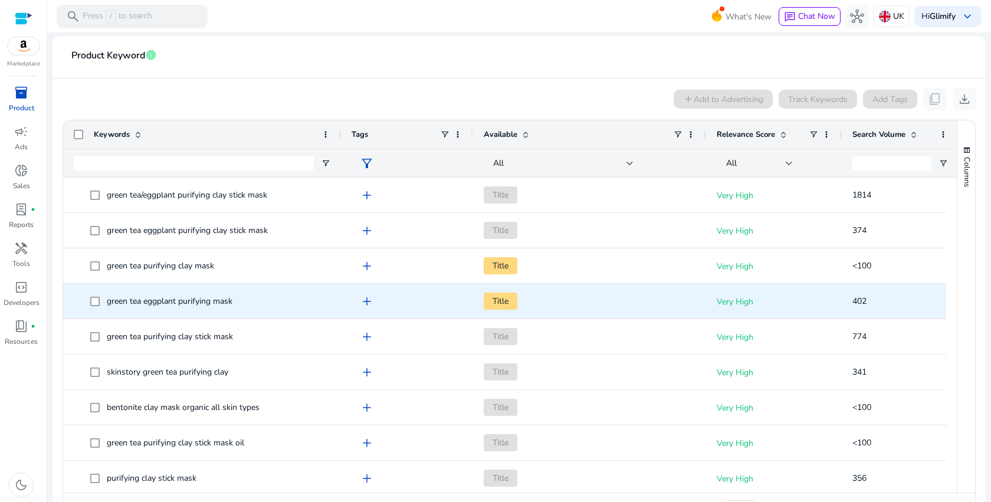
scroll to position [0, 0]
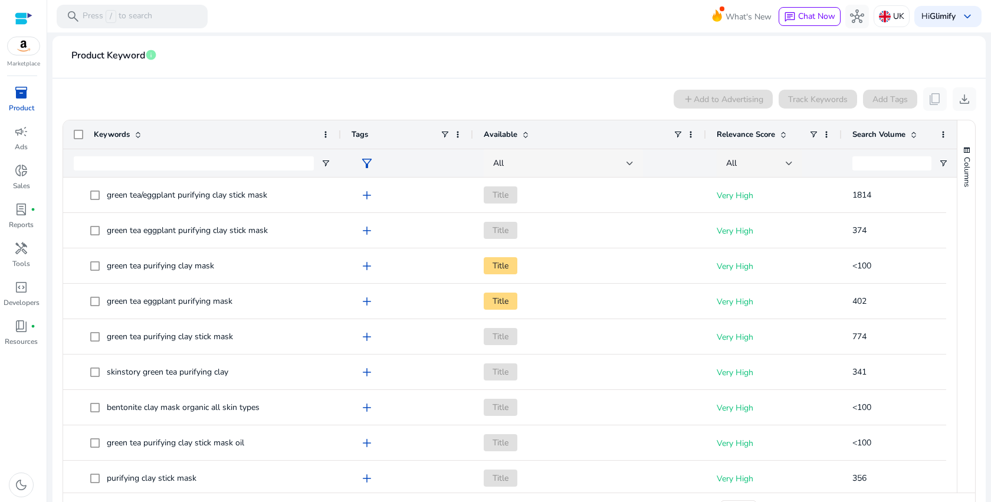
click at [505, 170] on div "All" at bounding box center [563, 163] width 140 height 28
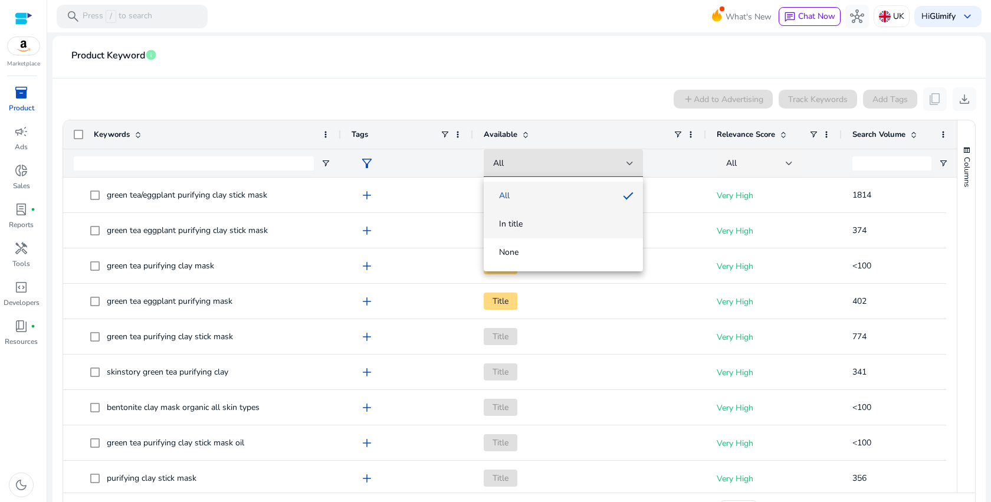
click at [519, 221] on span "In title" at bounding box center [511, 224] width 24 height 12
